Goal: Navigation & Orientation: Find specific page/section

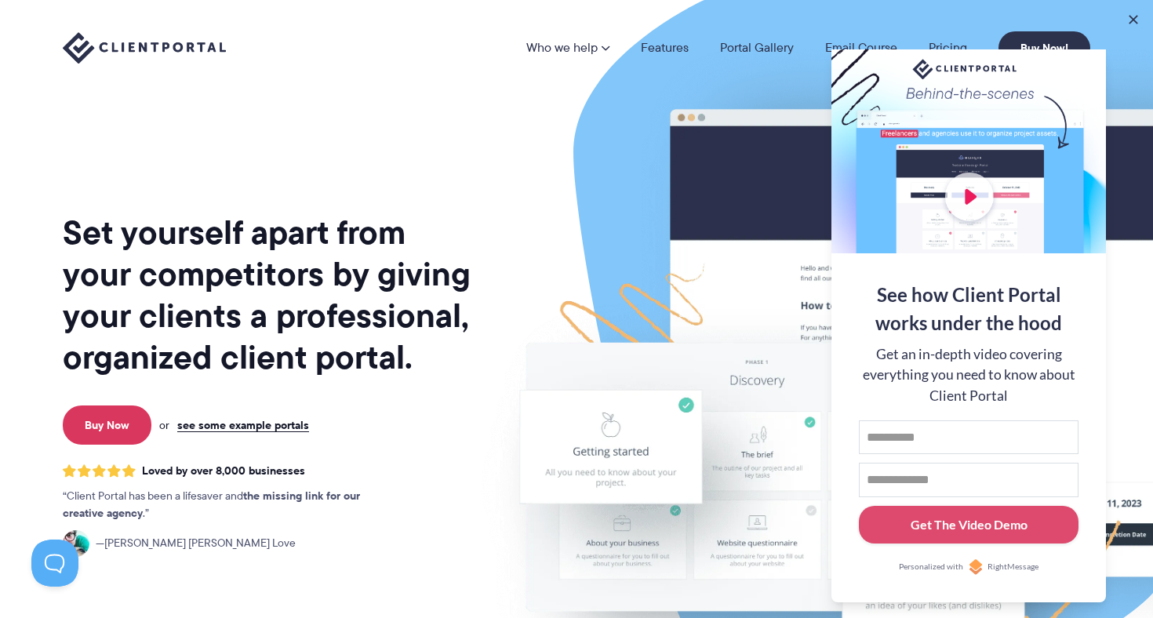
drag, startPoint x: 1085, startPoint y: 60, endPoint x: 948, endPoint y: 137, distance: 157.7
click at [1070, 62] on div at bounding box center [968, 151] width 275 height 204
click at [722, 202] on img at bounding box center [892, 389] width 879 height 752
click at [1097, 55] on div at bounding box center [968, 151] width 275 height 204
click at [1082, 60] on button at bounding box center [1086, 69] width 19 height 19
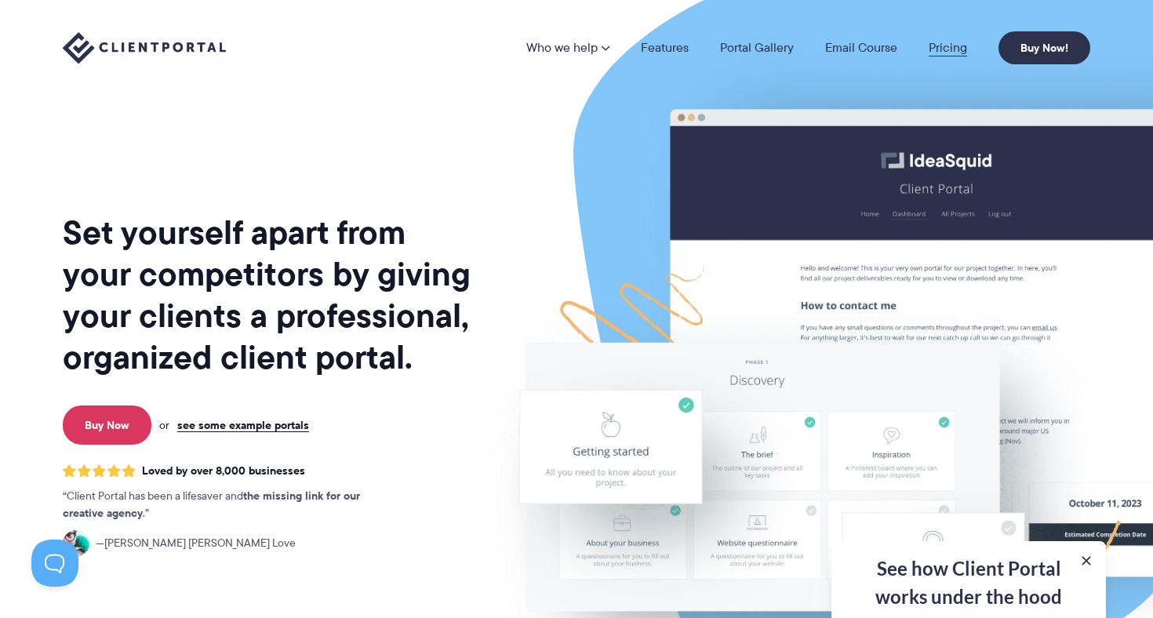
click at [952, 49] on link "Pricing" at bounding box center [948, 48] width 38 height 13
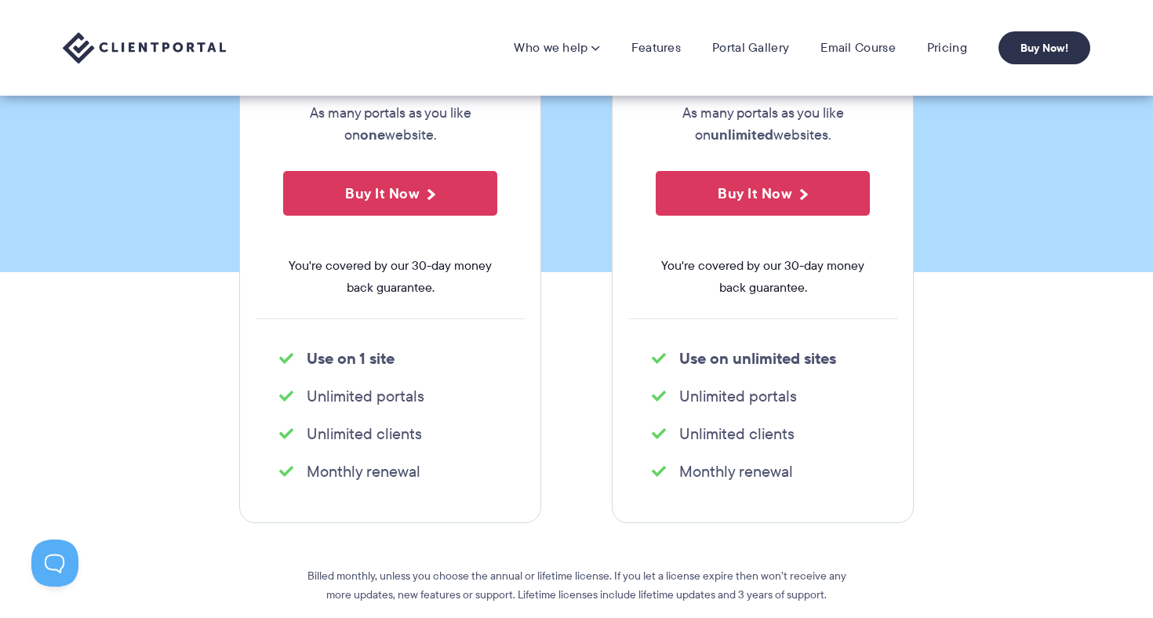
scroll to position [281, 0]
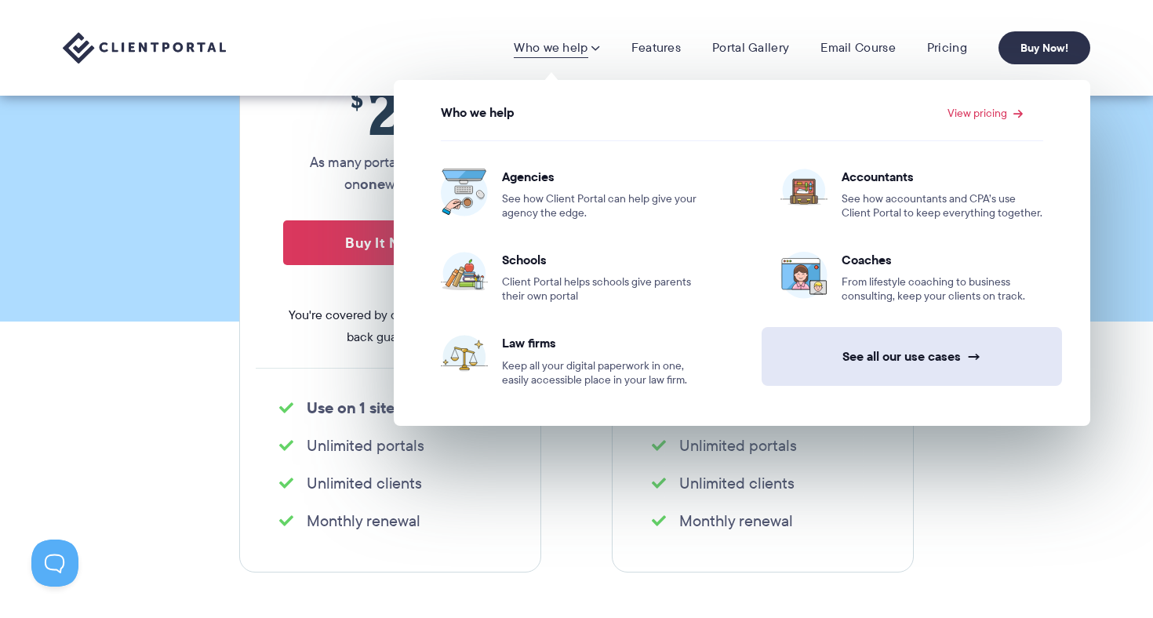
click at [970, 360] on span "→" at bounding box center [974, 356] width 14 height 16
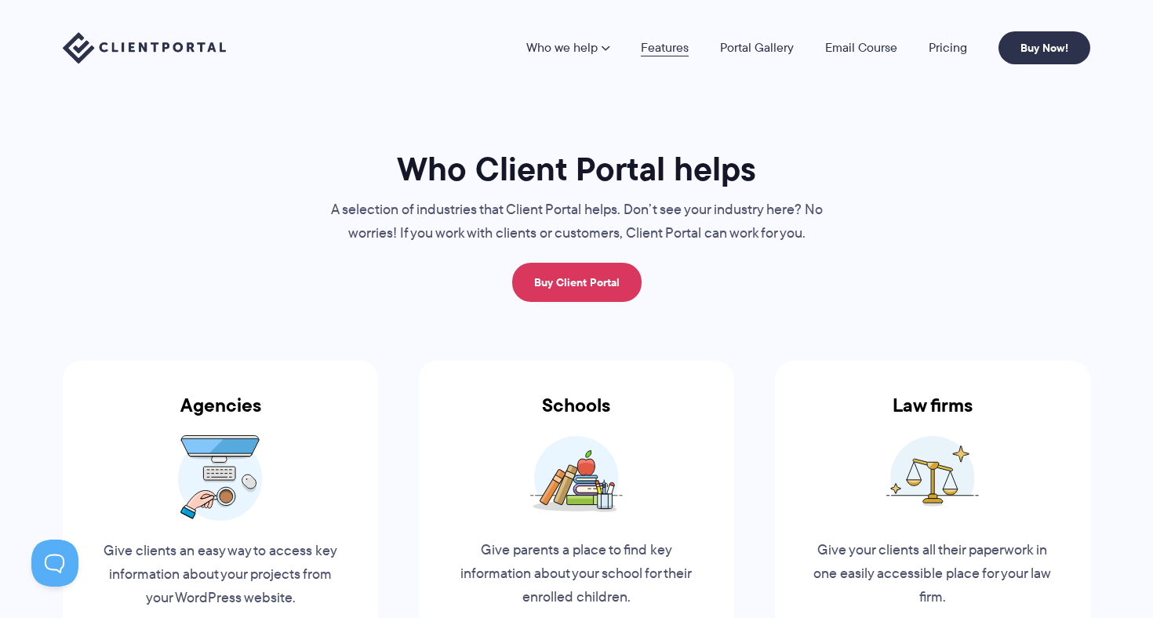
click at [659, 54] on link "Features" at bounding box center [665, 48] width 48 height 13
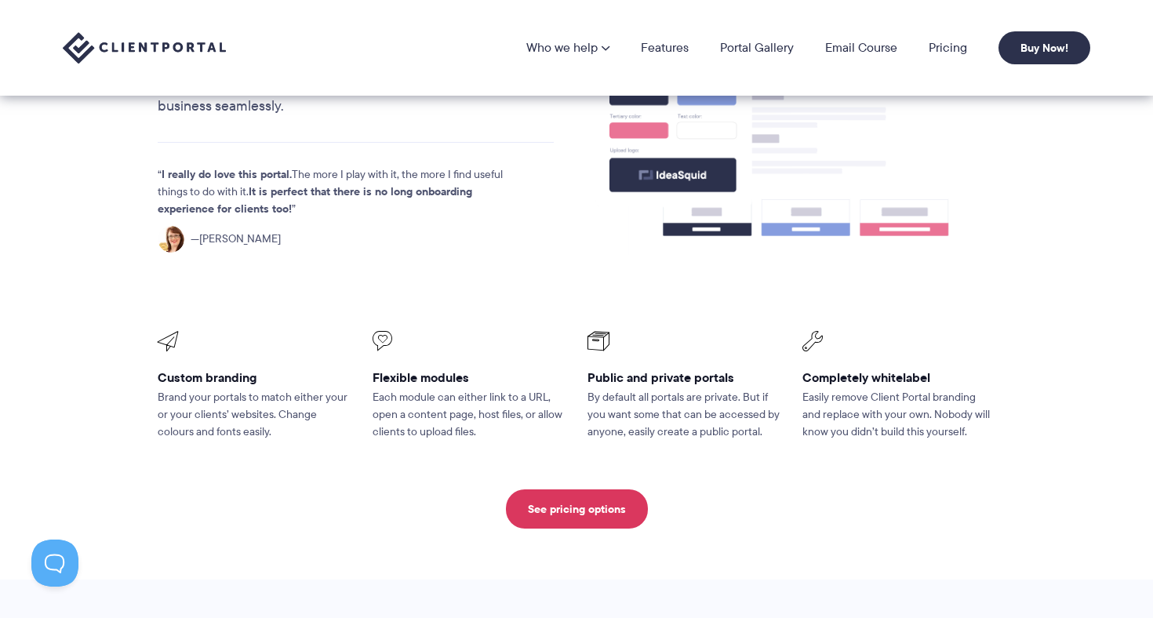
scroll to position [365, 0]
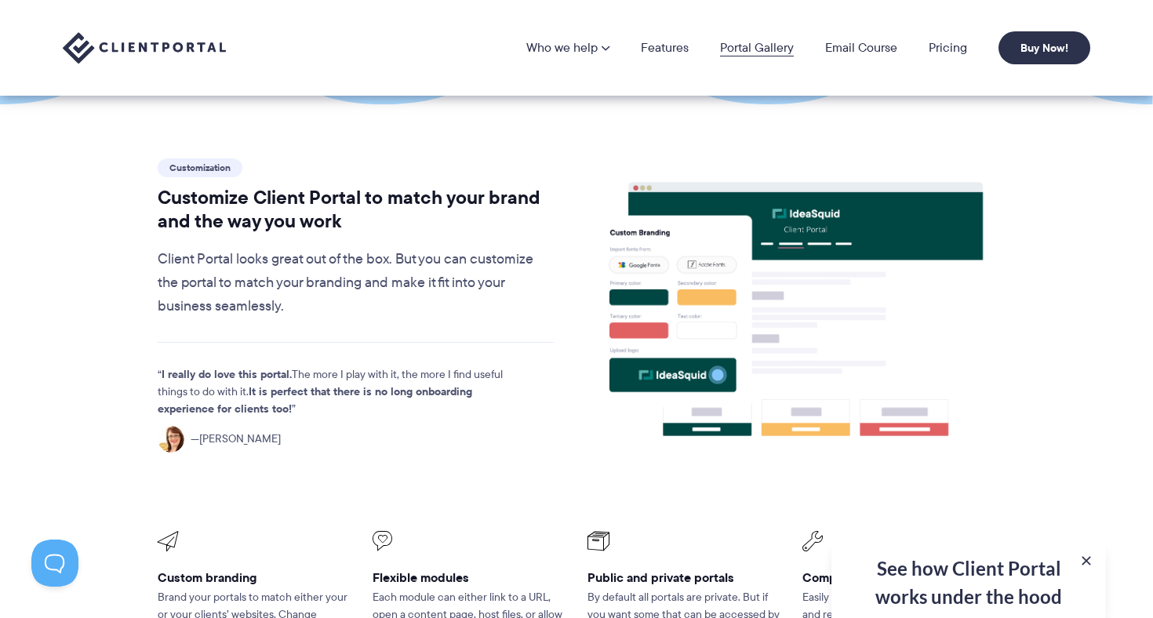
click at [785, 43] on link "Portal Gallery" at bounding box center [757, 48] width 74 height 13
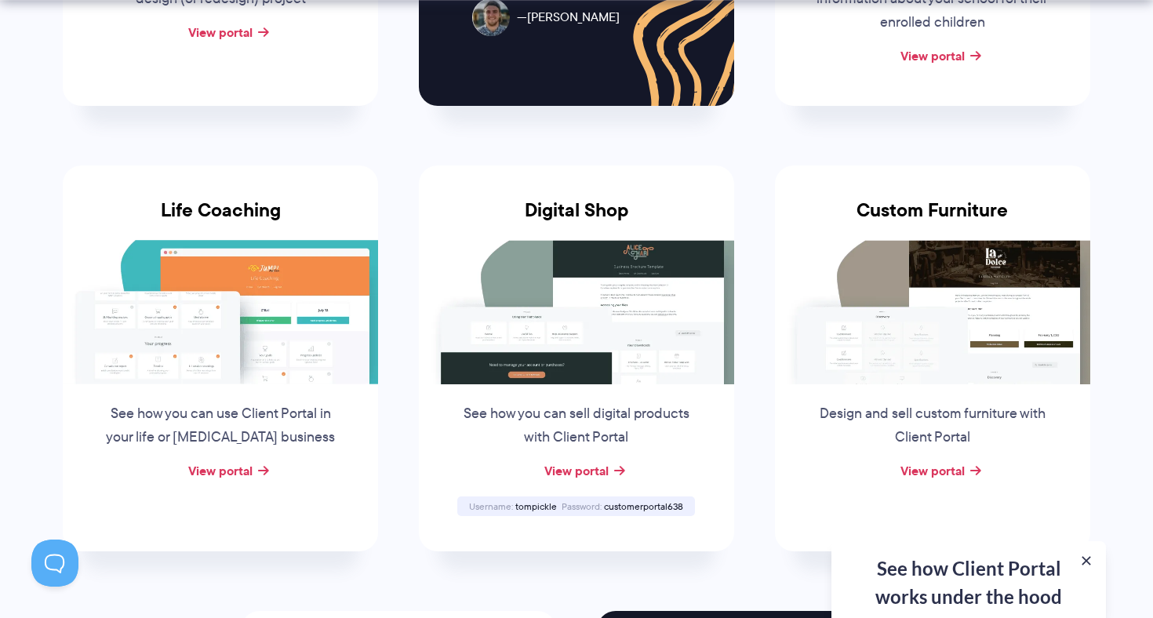
scroll to position [1122, 0]
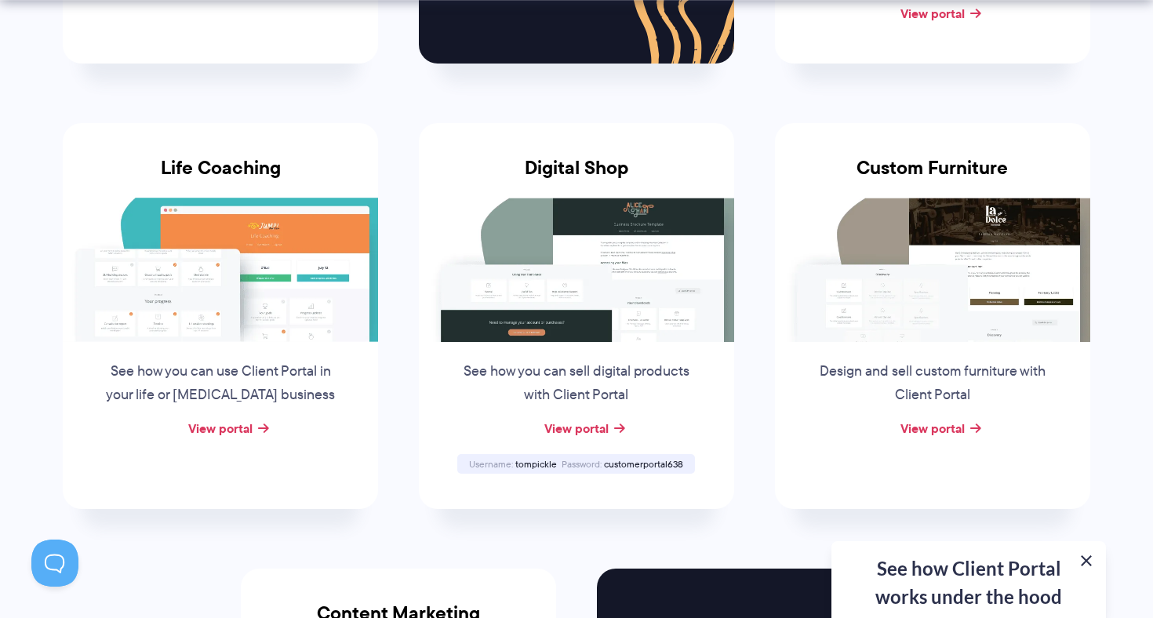
click at [1082, 556] on button at bounding box center [1086, 560] width 19 height 19
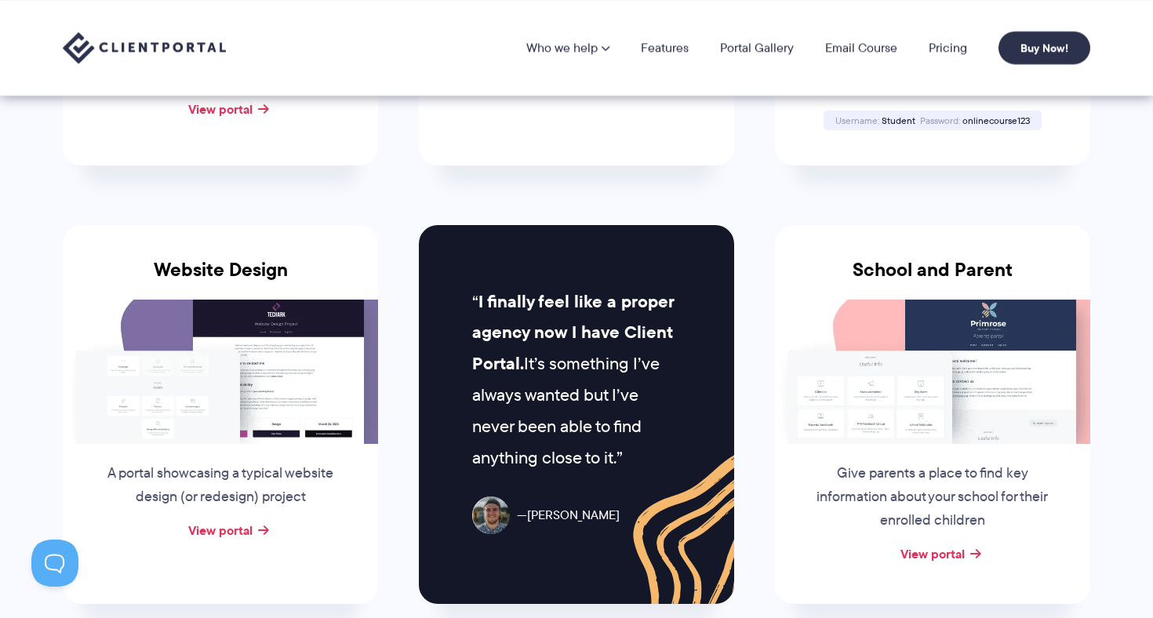
scroll to position [578, 0]
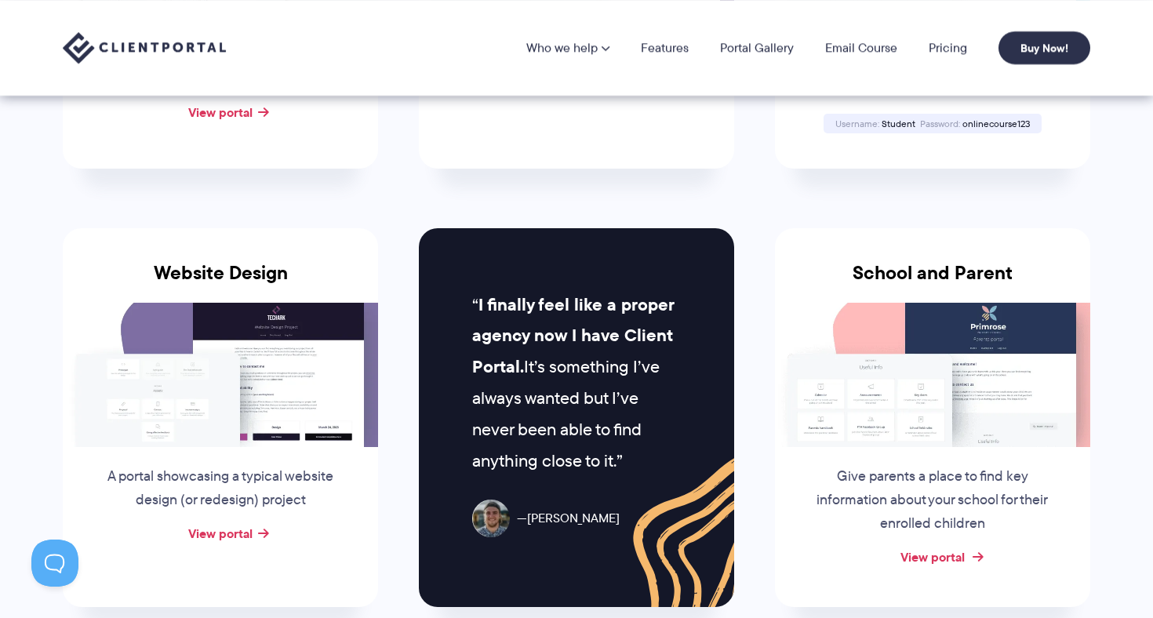
click at [950, 558] on link "View portal" at bounding box center [932, 556] width 64 height 19
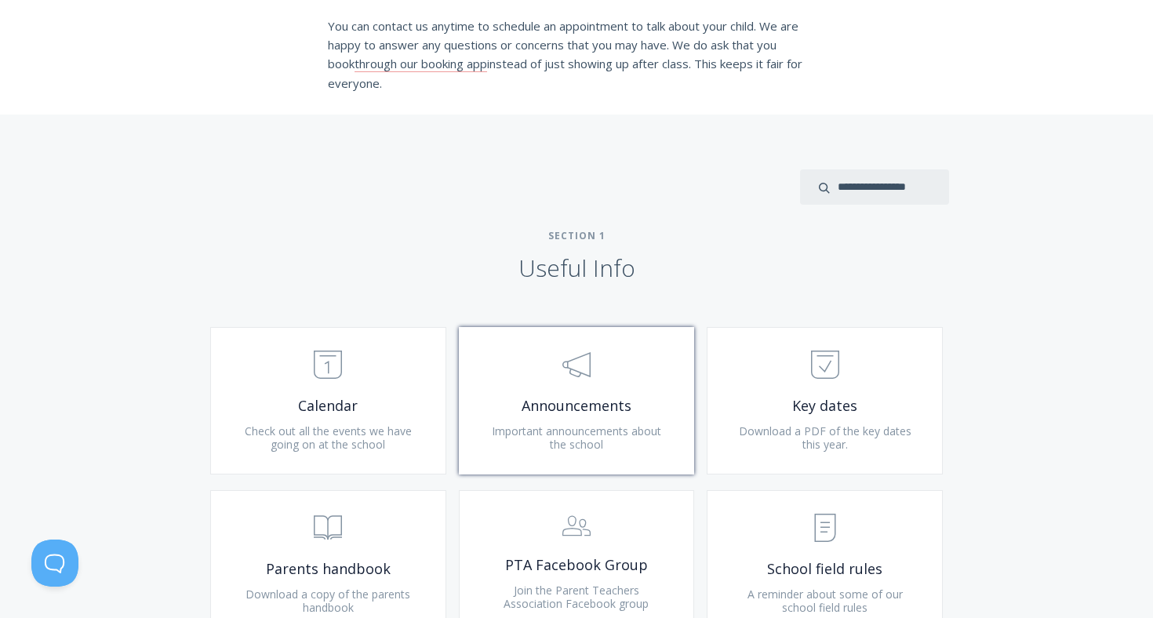
scroll to position [445, 0]
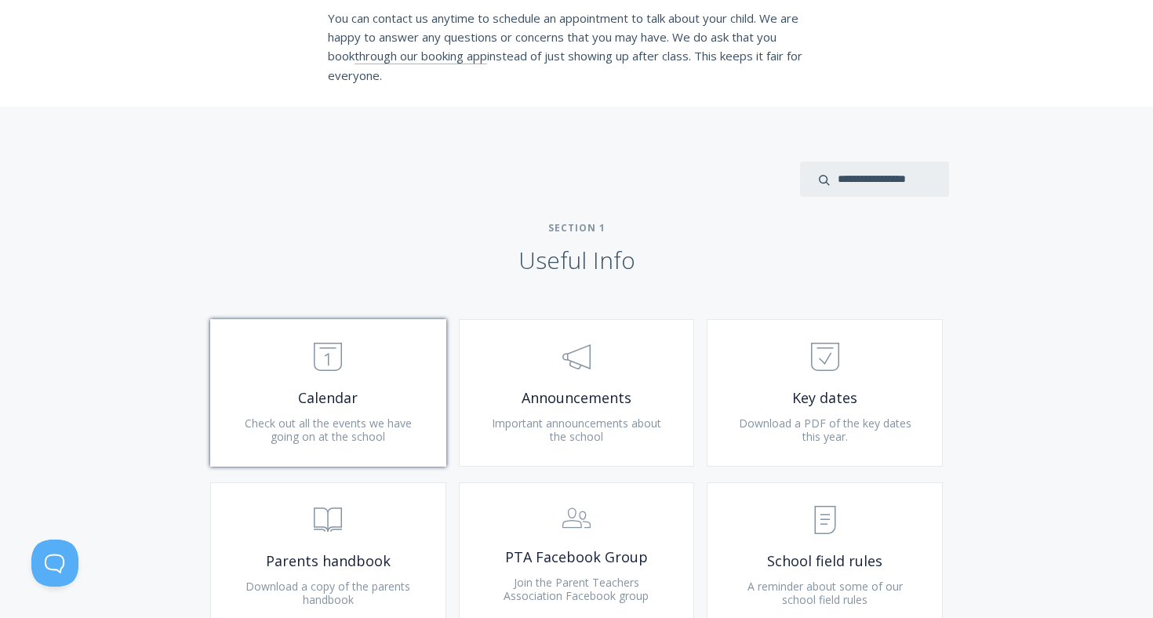
click at [377, 420] on span "Check out all the events we have going on at the school" at bounding box center [328, 430] width 167 height 29
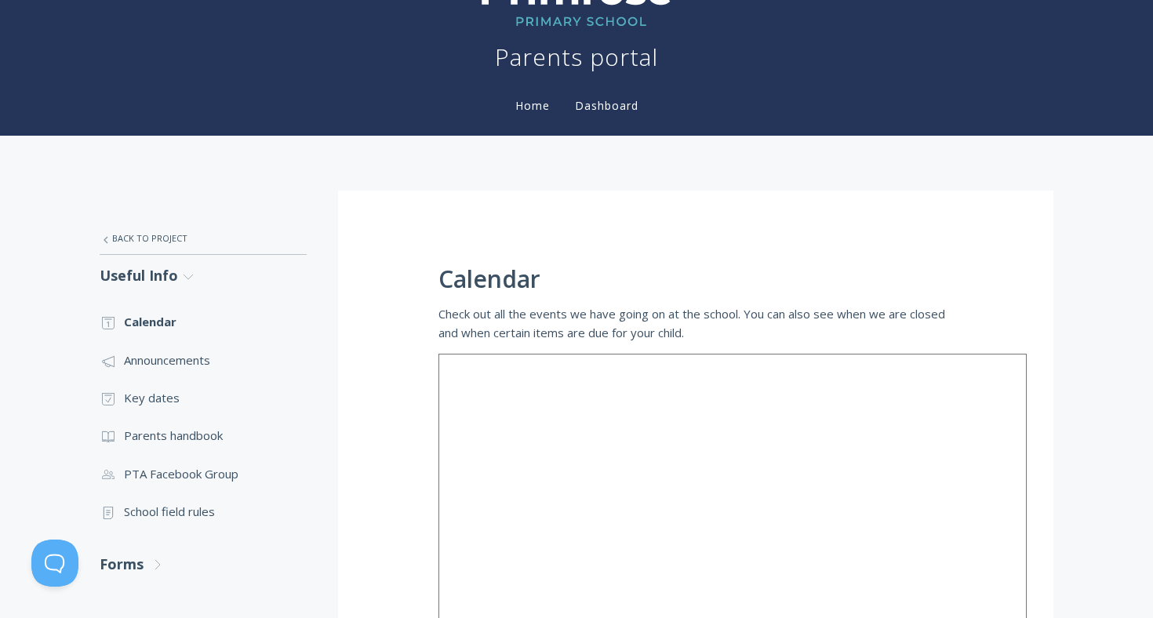
scroll to position [42, 0]
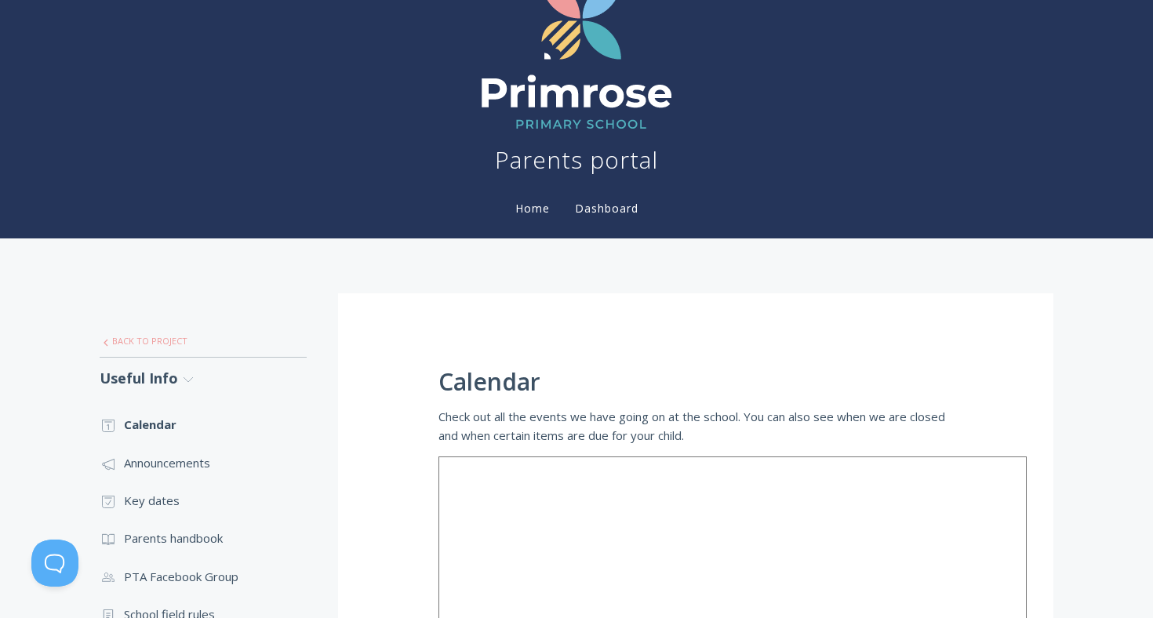
click at [166, 337] on link ".st0{fill:none;stroke:#000000;stroke-width:2;stroke-miterlimit:10;} Untitled-27…" at bounding box center [203, 341] width 207 height 33
